Goal: Transaction & Acquisition: Book appointment/travel/reservation

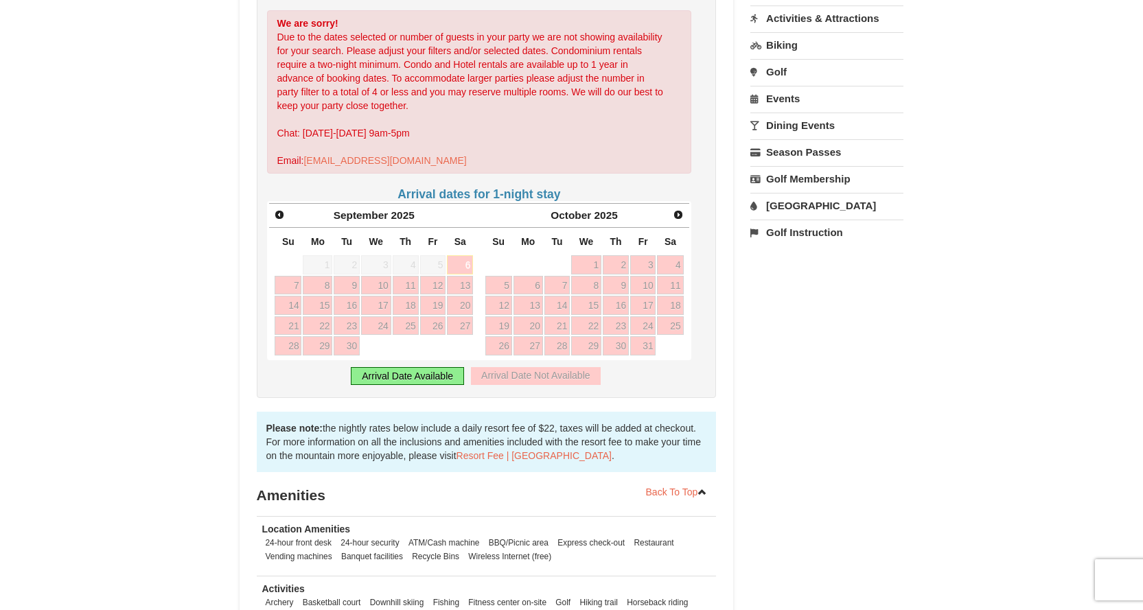
scroll to position [206, 0]
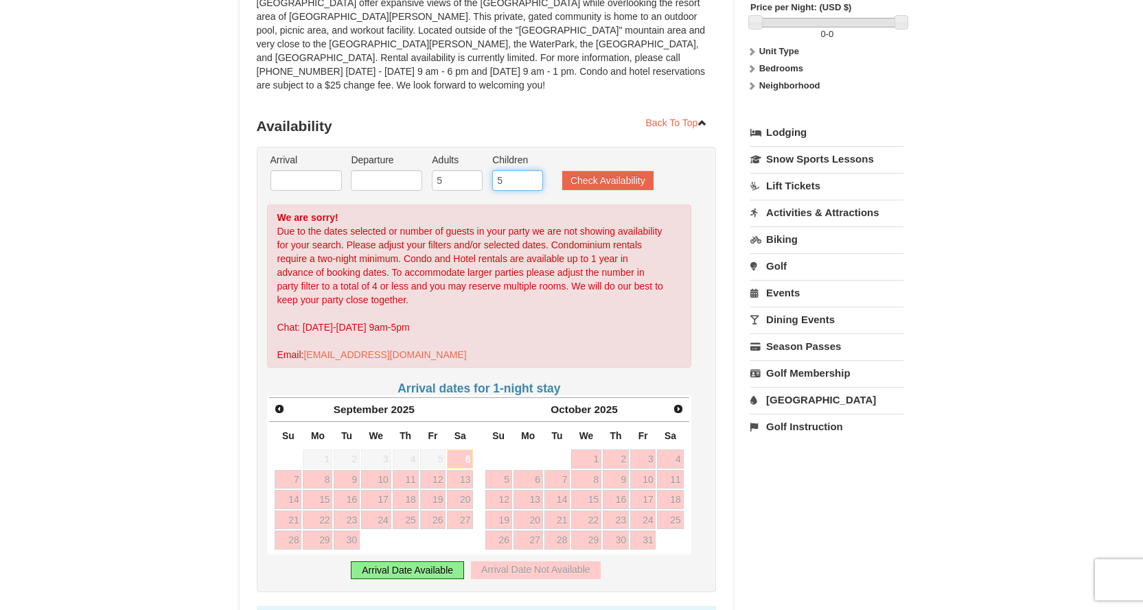
click at [507, 170] on input "5" at bounding box center [517, 180] width 51 height 21
click at [533, 171] on input "4" at bounding box center [517, 180] width 51 height 21
type input "3"
click at [533, 171] on input "3" at bounding box center [517, 180] width 51 height 21
click at [601, 171] on button "Check Availability" at bounding box center [607, 180] width 91 height 19
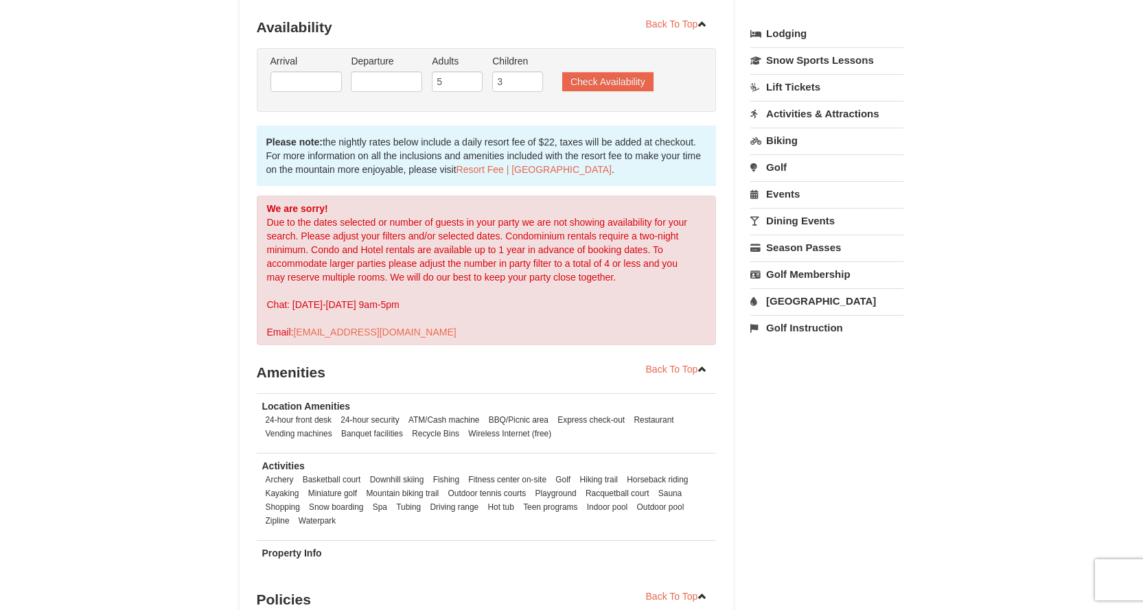
scroll to position [305, 0]
click at [298, 71] on input "text" at bounding box center [305, 81] width 71 height 21
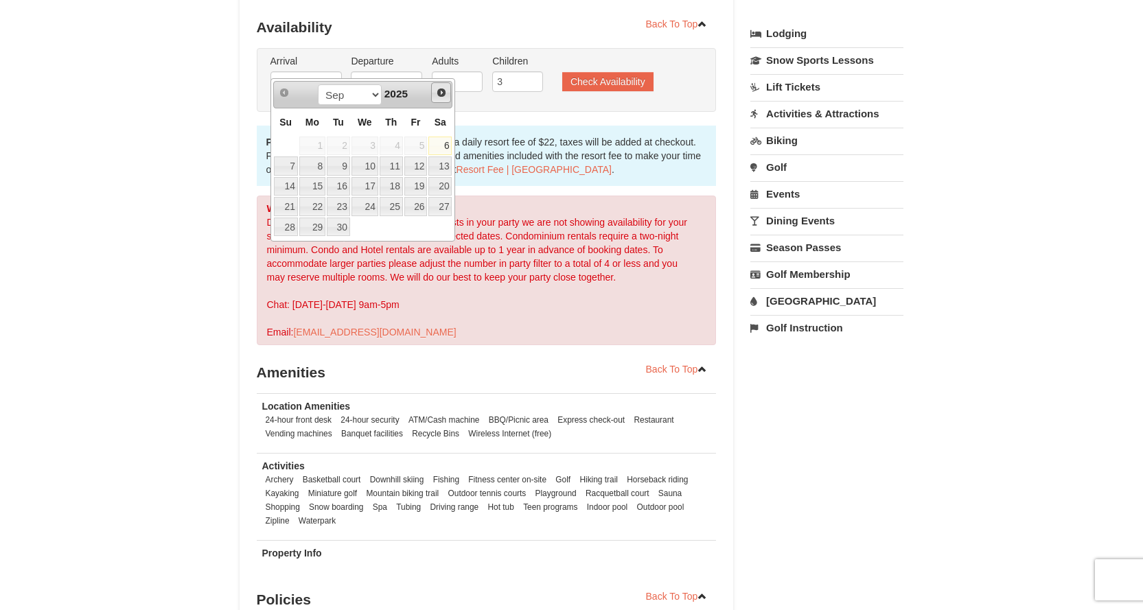
click at [441, 102] on link "Next" at bounding box center [441, 92] width 21 height 21
click at [439, 97] on span "Next" at bounding box center [441, 92] width 11 height 11
click at [419, 189] on link "19" at bounding box center [415, 186] width 23 height 19
type input "[DATE]"
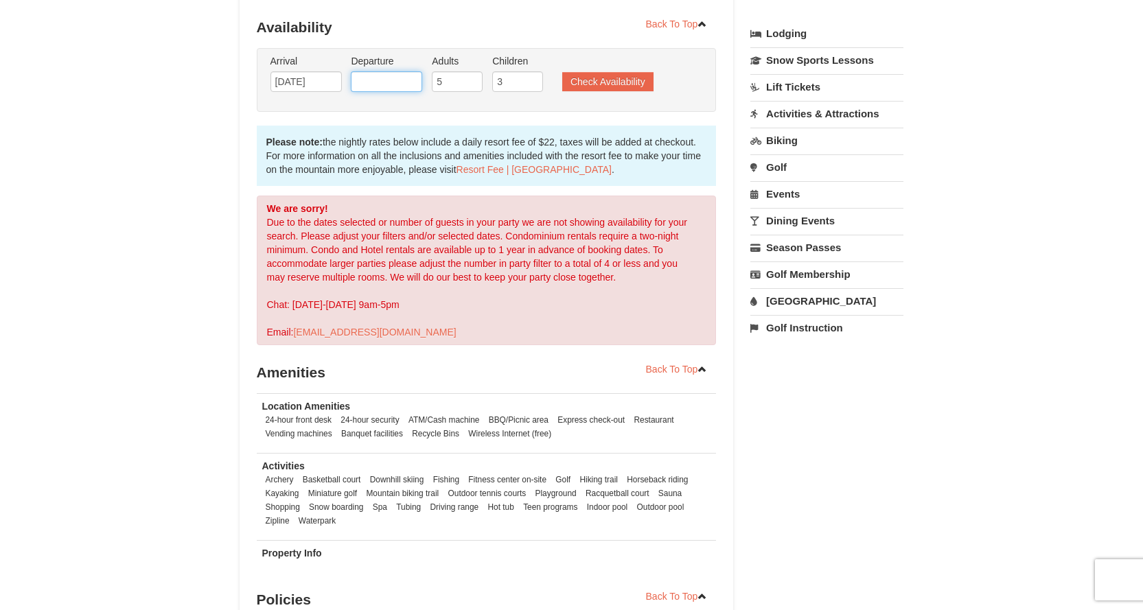
click at [396, 74] on input "text" at bounding box center [386, 81] width 71 height 21
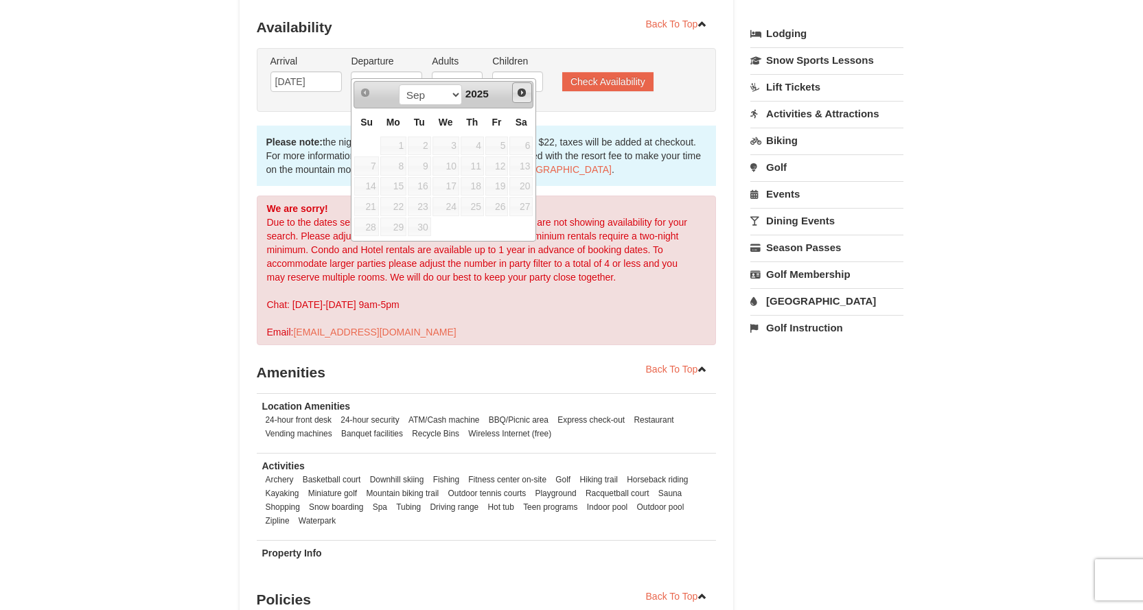
click at [518, 92] on span "Next" at bounding box center [521, 92] width 11 height 11
click at [373, 214] on link "21" at bounding box center [366, 206] width 24 height 19
type input "[DATE]"
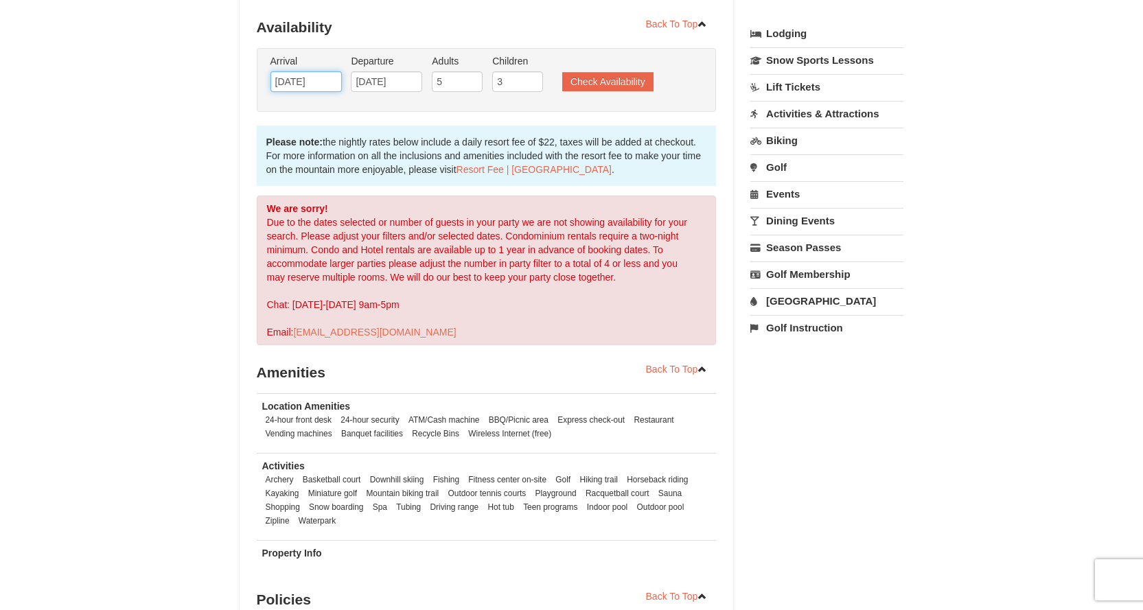
click at [321, 76] on input "[DATE]" at bounding box center [305, 81] width 71 height 21
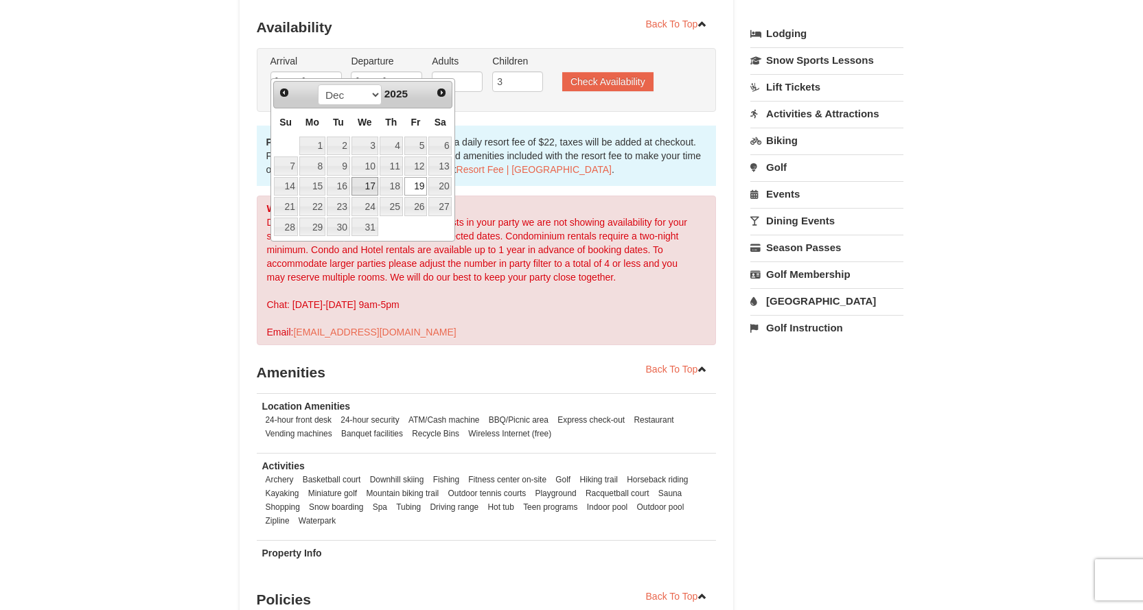
click at [378, 188] on link "17" at bounding box center [364, 186] width 27 height 19
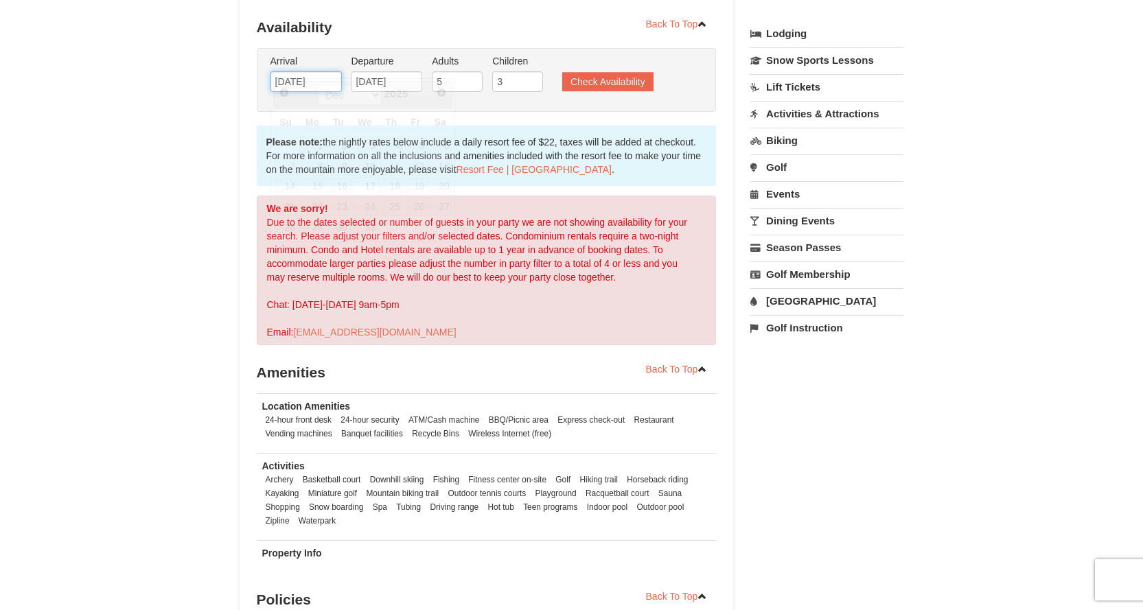
click at [334, 71] on input "[DATE]" at bounding box center [305, 81] width 71 height 21
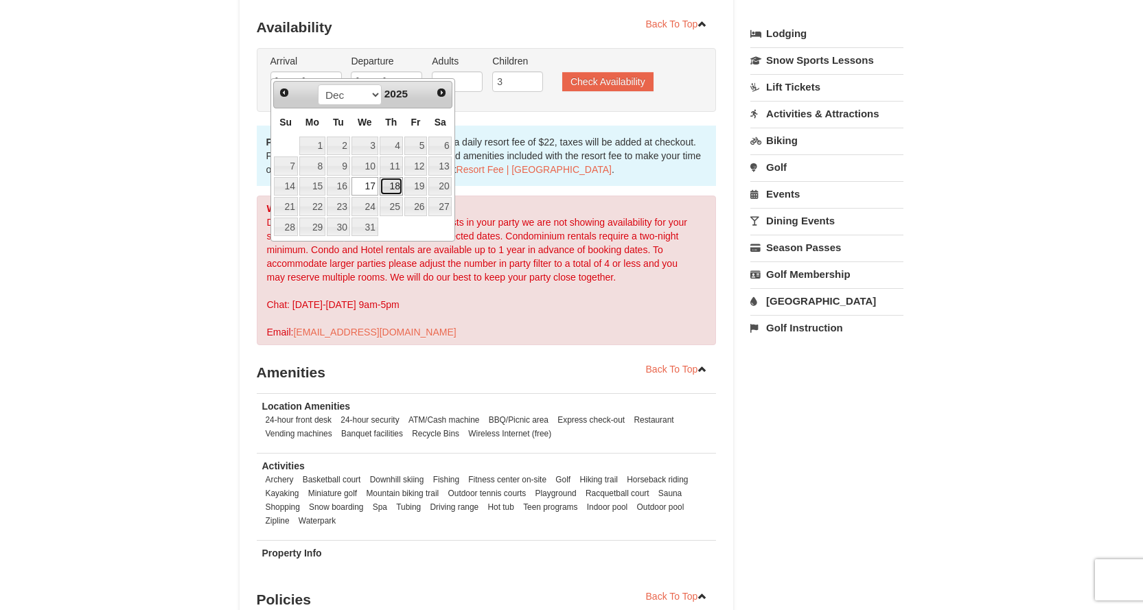
drag, startPoint x: 393, startPoint y: 189, endPoint x: 373, endPoint y: 134, distance: 59.1
click at [393, 189] on link "18" at bounding box center [391, 186] width 23 height 19
type input "[DATE]"
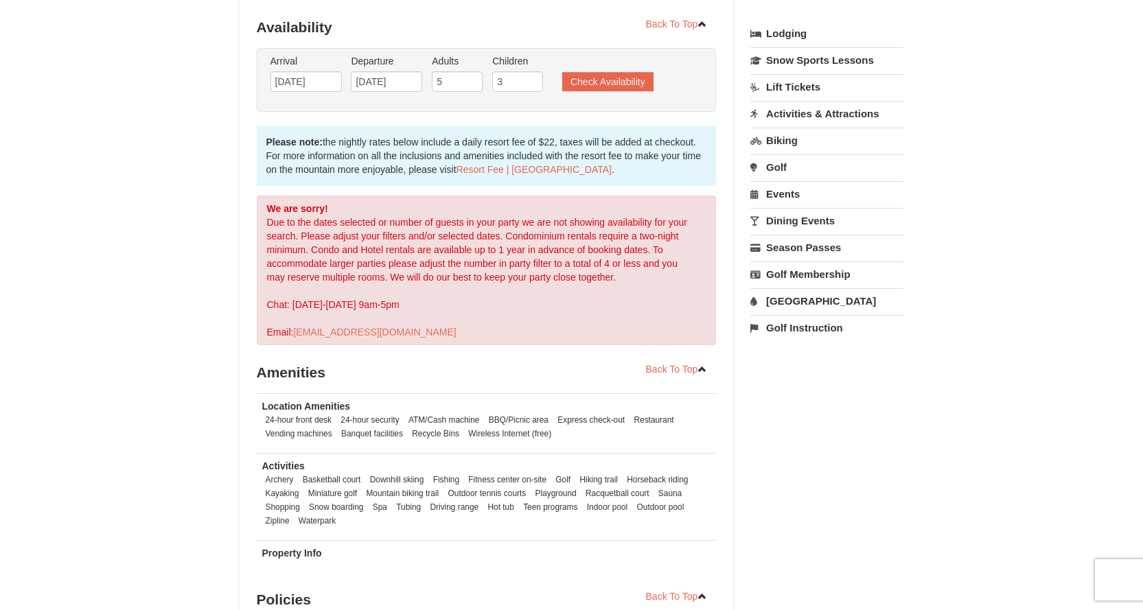
click at [370, 108] on div "Back To Top Availability Check In: [DATE] Check Out: [DATE] Adults: 5 Children:…" at bounding box center [487, 314] width 460 height 600
click at [595, 72] on button "Check Availability" at bounding box center [607, 81] width 91 height 19
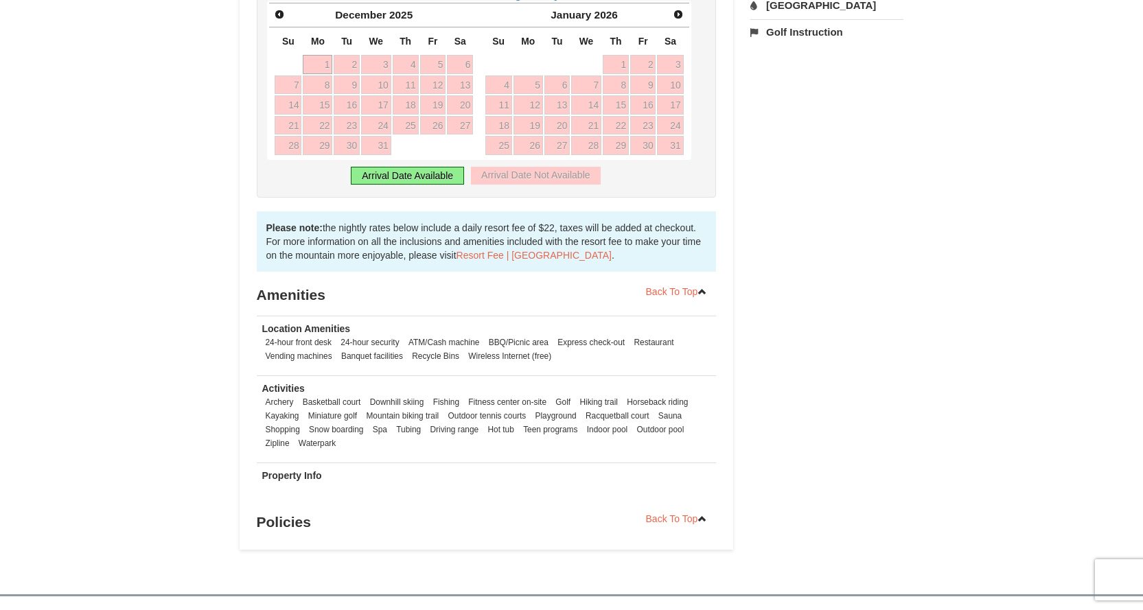
scroll to position [420, 0]
